Goal: Information Seeking & Learning: Learn about a topic

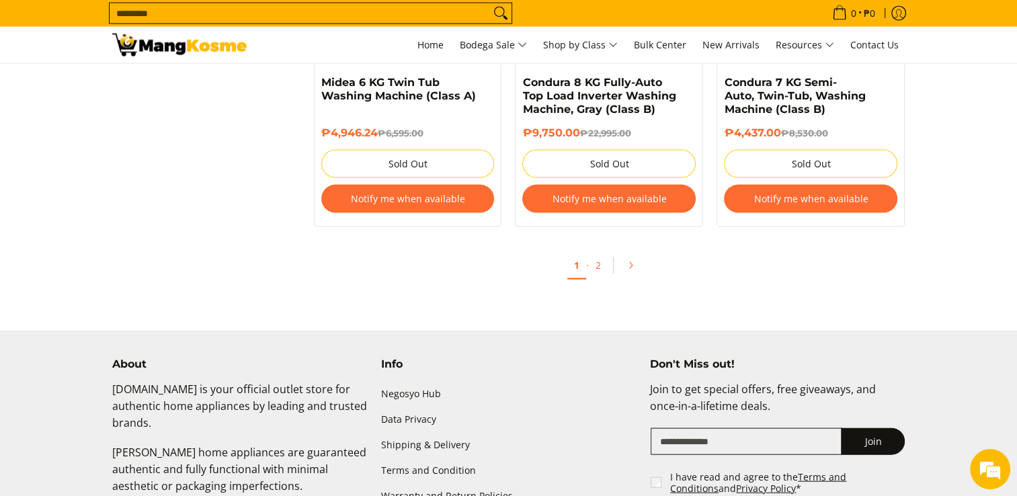
scroll to position [2903, 0]
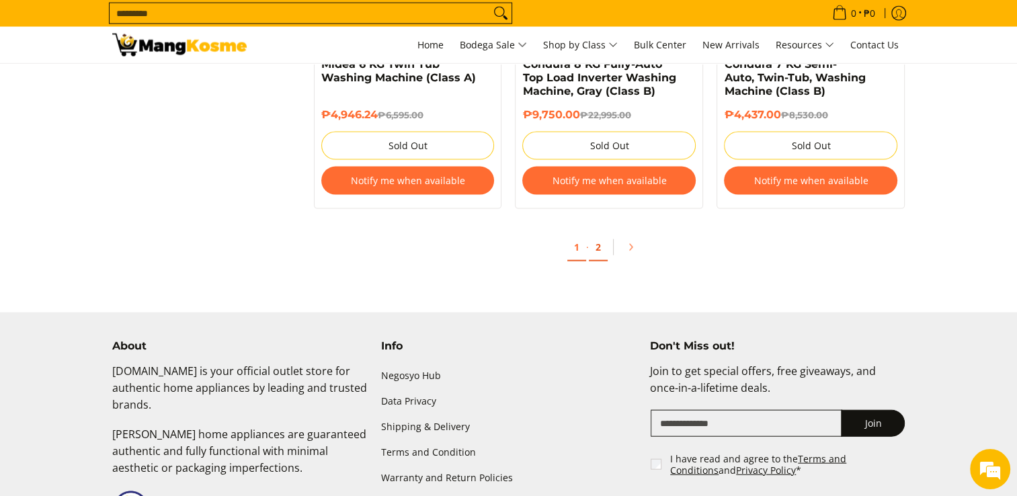
click at [598, 251] on link "2" at bounding box center [598, 248] width 19 height 28
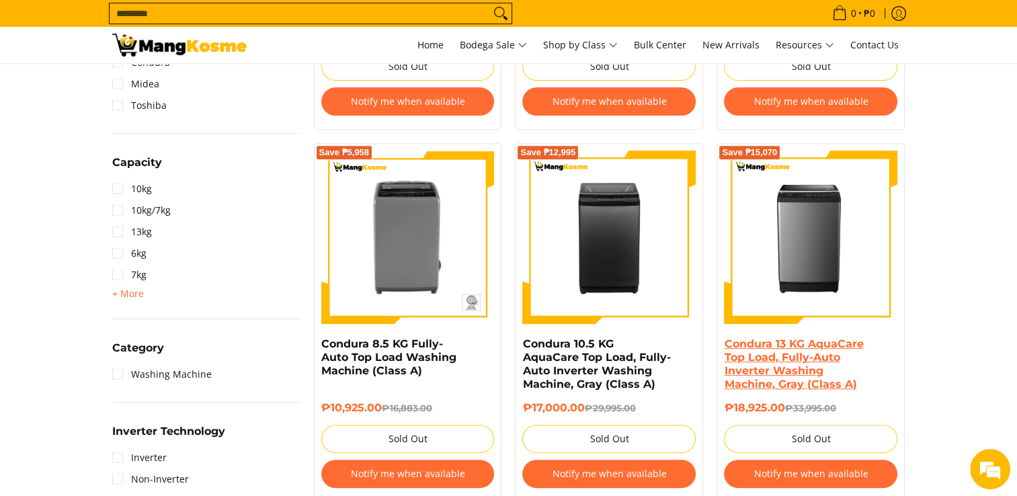
click at [753, 361] on link "Condura 13 KG AquaCare Top Load, Fully-Auto Inverter Washing Machine, Gray (Cla…" at bounding box center [793, 363] width 139 height 53
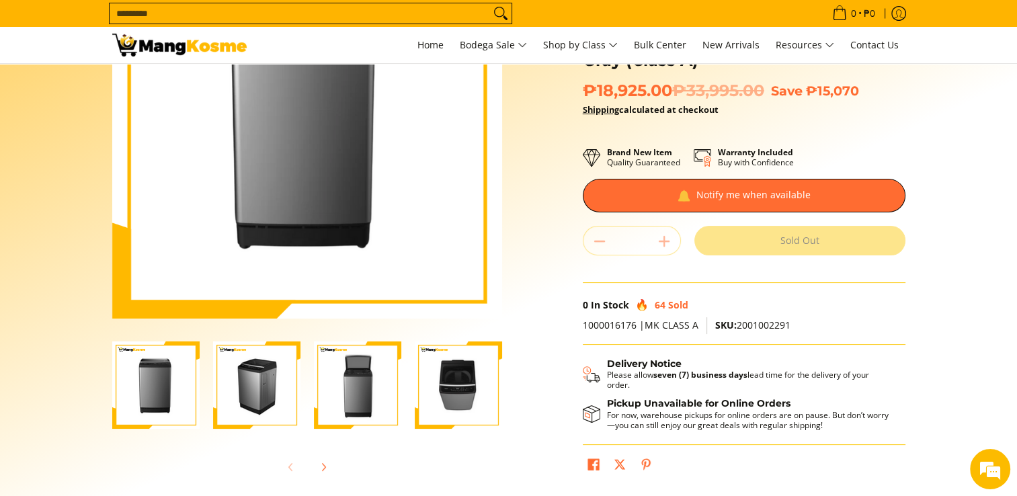
scroll to position [269, 0]
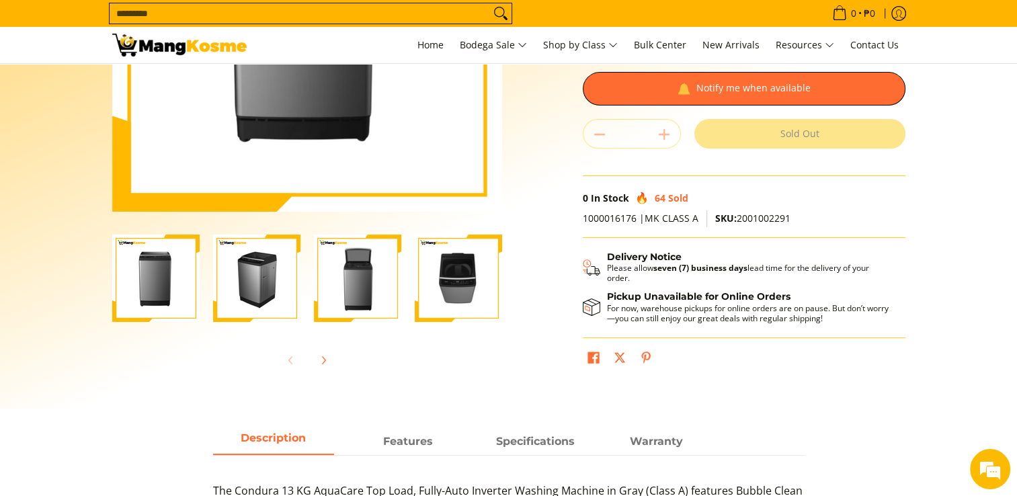
click at [454, 267] on img "Condura 13 KG AquaCare Top Load, Fully-Auto Inverter Washing Machine, Gray (Cla…" at bounding box center [458, 278] width 87 height 87
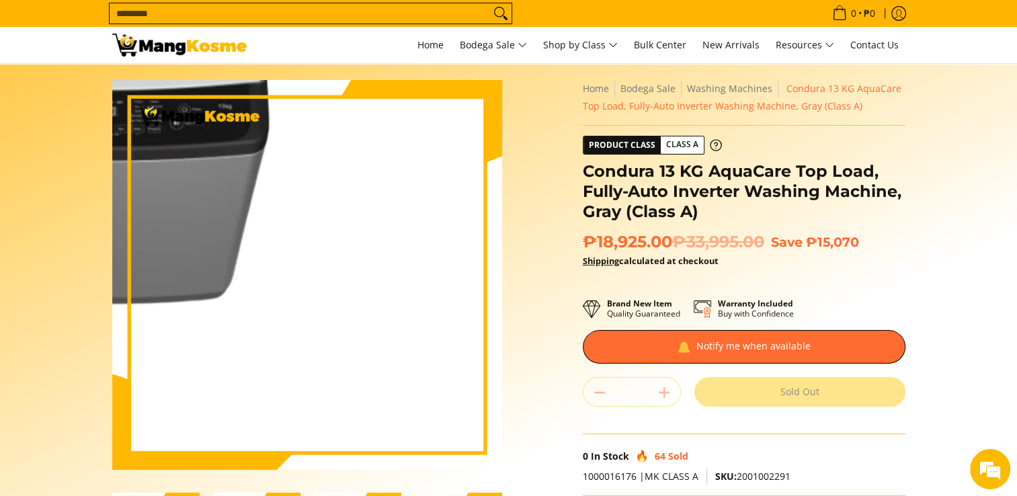
scroll to position [0, 0]
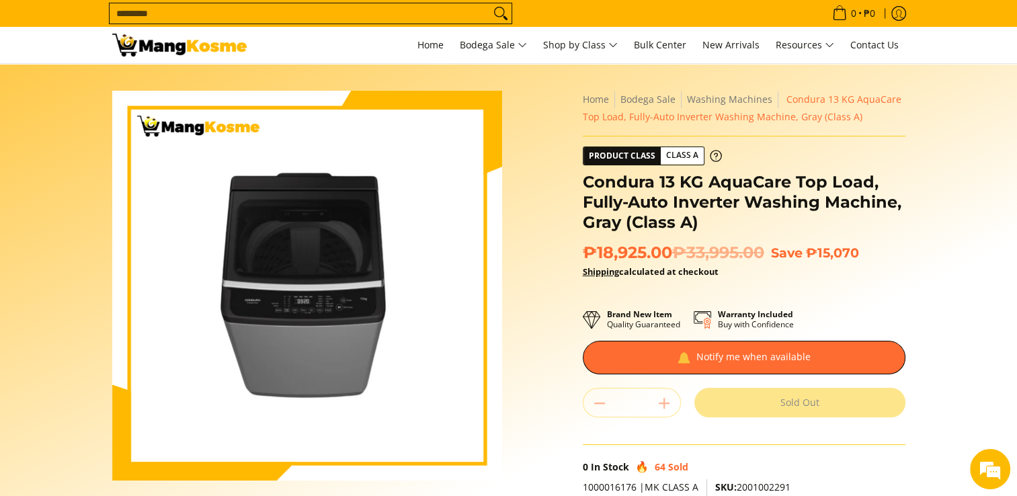
click at [945, 333] on section "Skip to Main Content Enable zoom Disable zoom Enable zoom Disable zoom Enable z…" at bounding box center [508, 370] width 1017 height 613
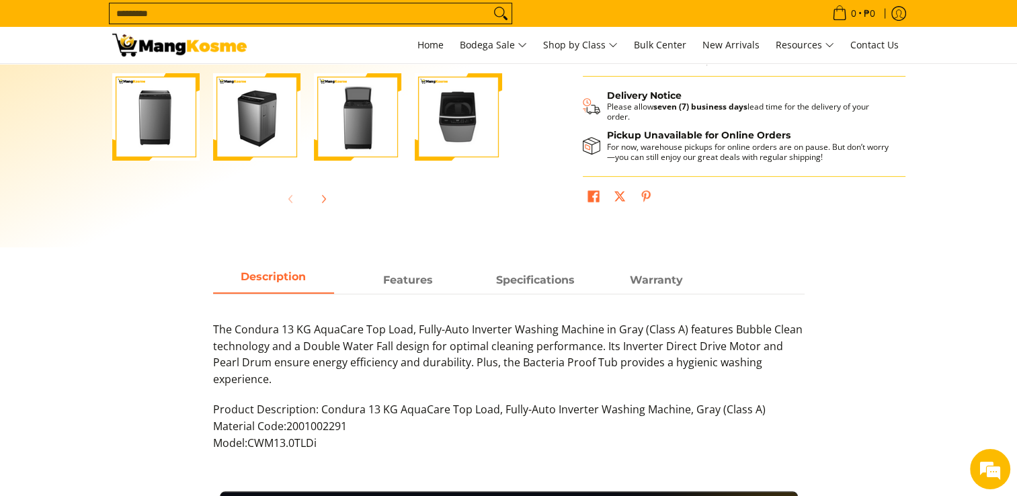
scroll to position [457, 0]
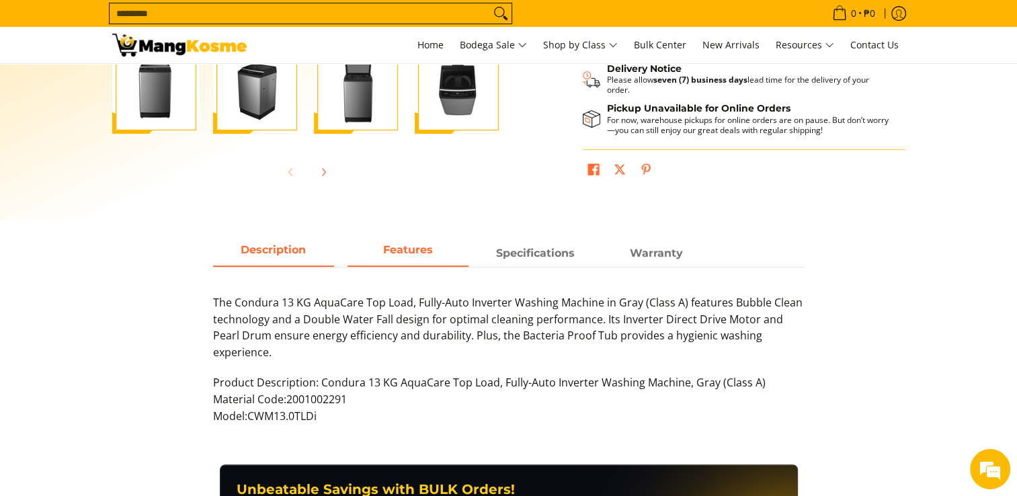
click at [417, 251] on strong "Features" at bounding box center [408, 249] width 50 height 13
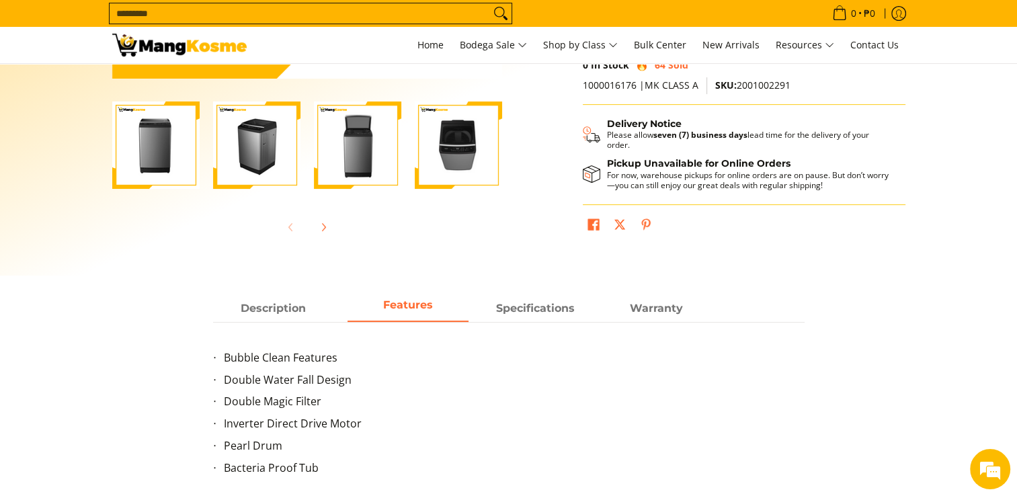
scroll to position [399, 0]
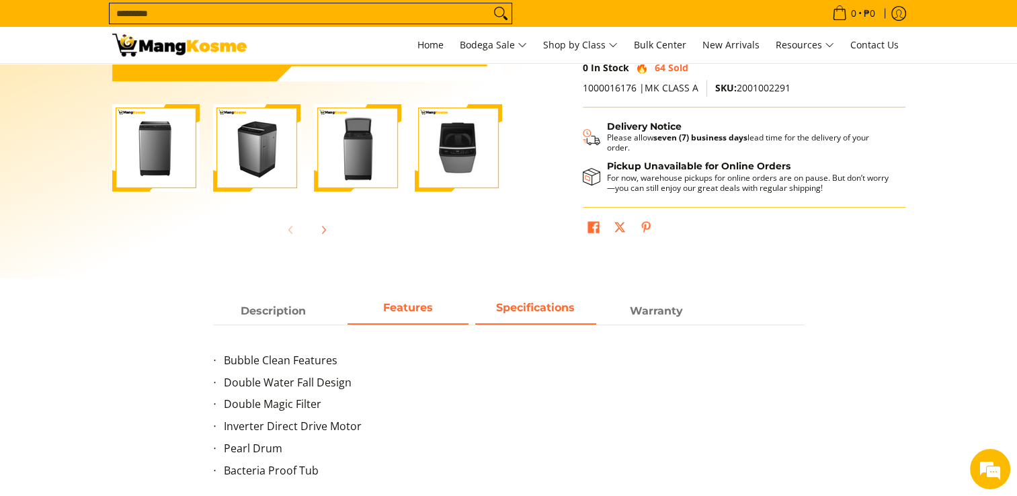
click at [546, 313] on span "Specifications" at bounding box center [535, 311] width 121 height 24
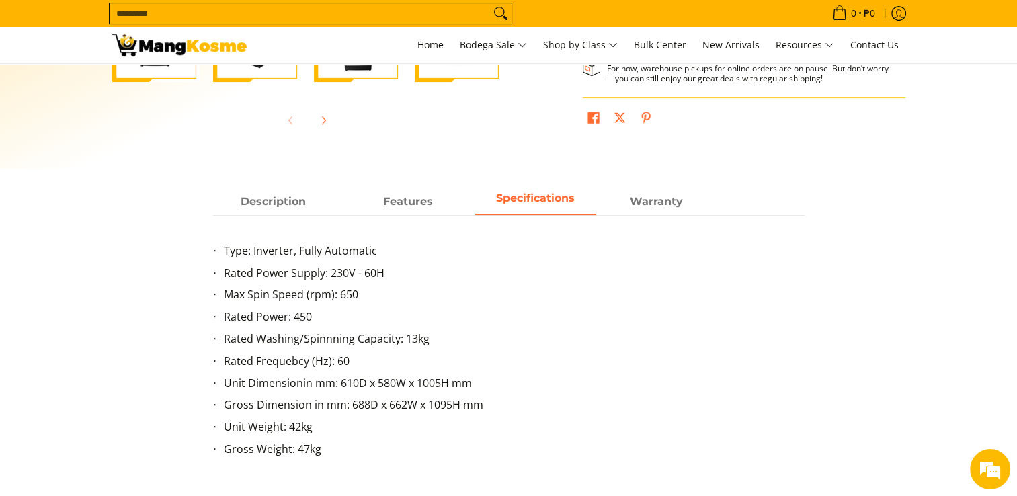
scroll to position [512, 0]
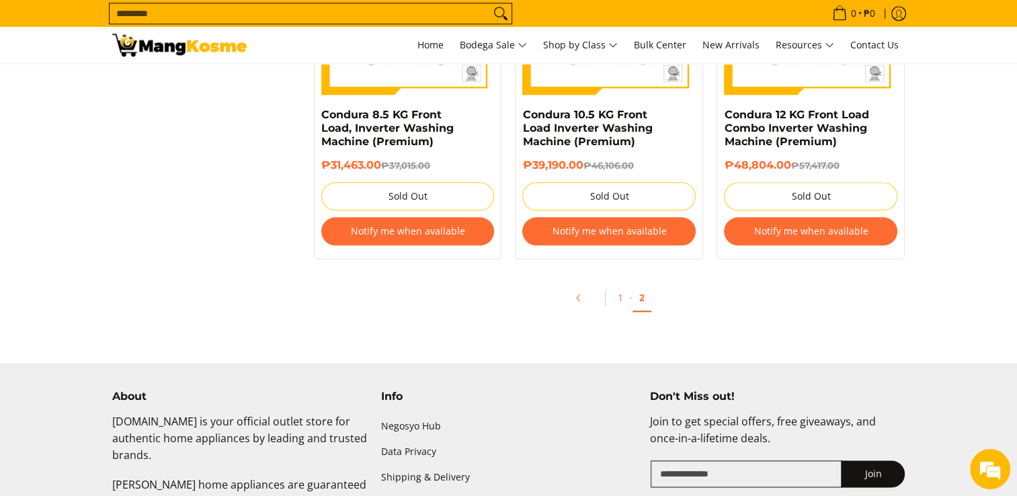
scroll to position [1559, 0]
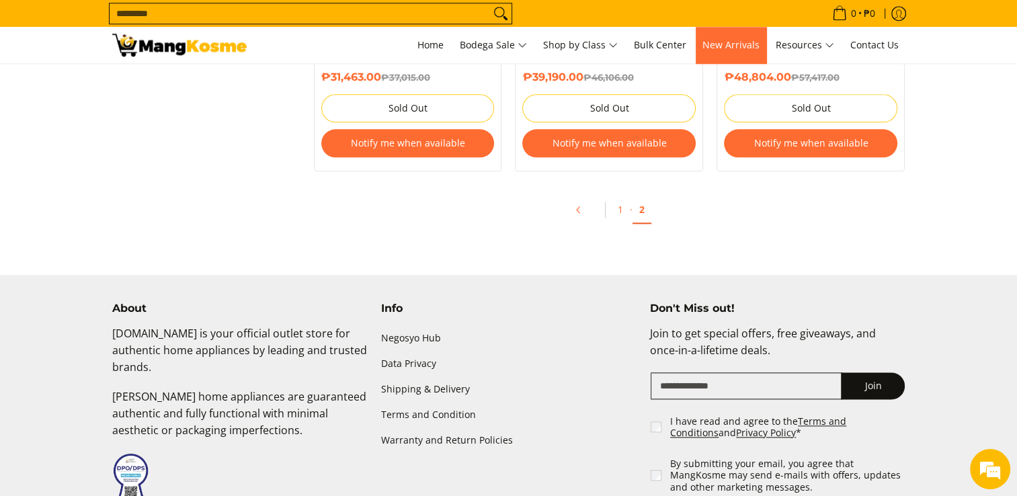
click at [720, 50] on span "New Arrivals" at bounding box center [730, 44] width 57 height 13
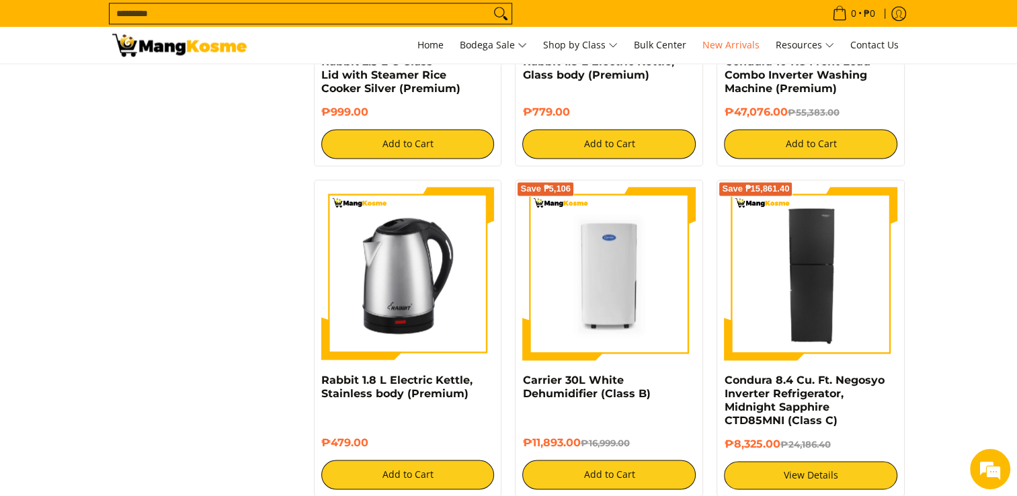
scroll to position [2123, 0]
